Goal: Task Accomplishment & Management: Manage account settings

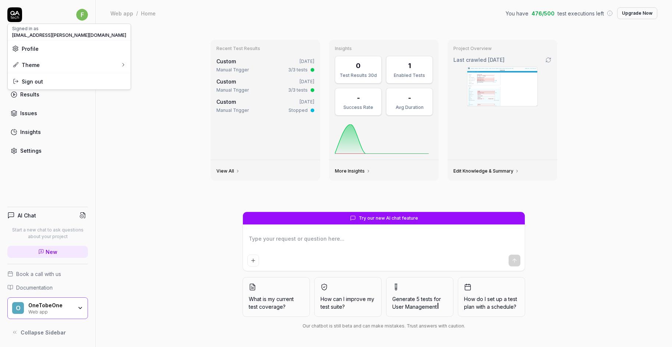
click at [79, 17] on html "f Dashboard Test Cases Test Plans Results Issues Insights Settings AI Chat Star…" at bounding box center [336, 173] width 672 height 347
type textarea "*"
click at [43, 81] on span "Sign out" at bounding box center [69, 82] width 114 height 8
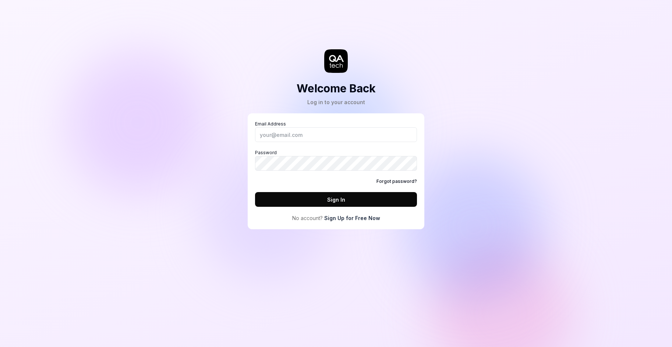
click at [156, 119] on div "Welcome Back Log in to your account Email Address Password Forgot password? Sig…" at bounding box center [336, 173] width 672 height 347
click at [293, 48] on div "Welcome Back Log in to your account Email Address Password Forgot password? Sig…" at bounding box center [336, 122] width 221 height 215
type input "[EMAIL_ADDRESS][PERSON_NAME][DOMAIN_NAME]"
click at [327, 201] on button "Sign In" at bounding box center [336, 199] width 162 height 15
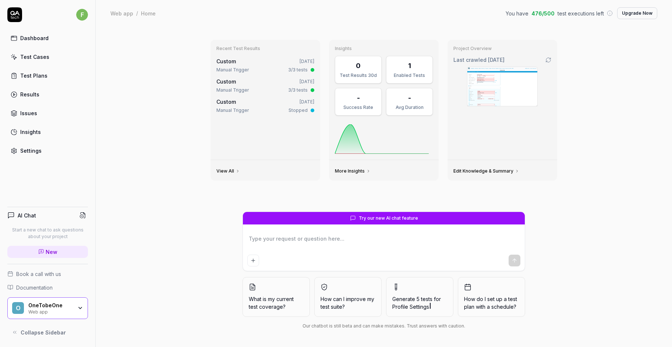
click at [164, 98] on div "Recent Test Results Custom [DATE] Manual Trigger 3/3 tests Custom [DATE] Manual…" at bounding box center [384, 187] width 577 height 321
type textarea "*"
